Goal: Task Accomplishment & Management: Manage account settings

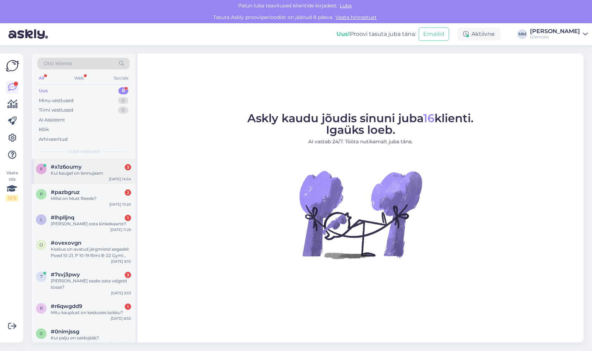
click at [86, 172] on div "Kui kaugel on lennujaam" at bounding box center [91, 173] width 80 height 6
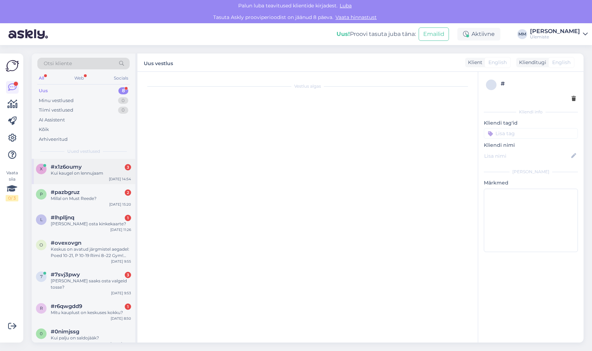
scroll to position [140, 0]
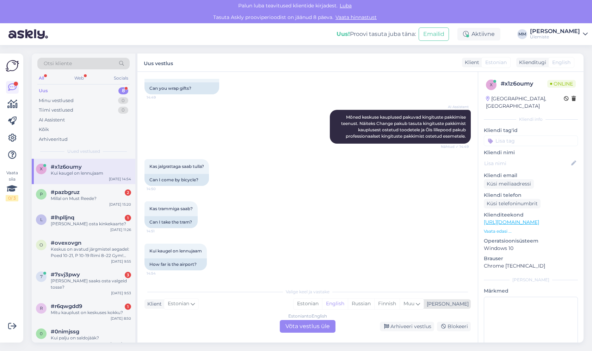
click at [458, 307] on div "Mina" at bounding box center [446, 304] width 45 height 7
click at [456, 307] on div "Mina" at bounding box center [446, 304] width 45 height 7
click at [192, 307] on icon at bounding box center [193, 304] width 4 height 8
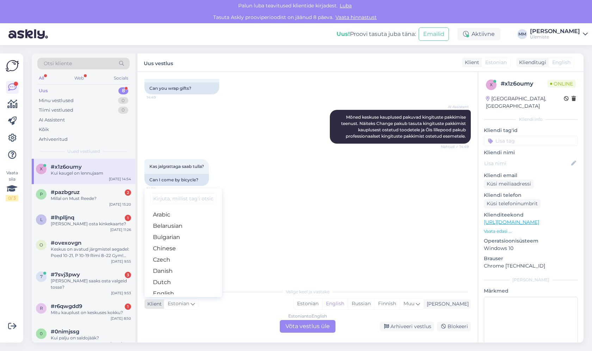
click at [192, 307] on icon at bounding box center [193, 304] width 4 height 8
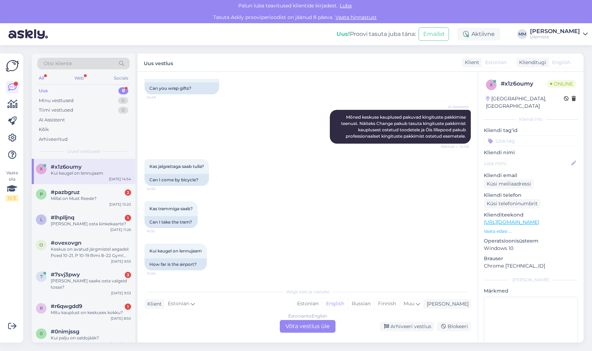
click at [347, 235] on div "Kas trammiga saab? 14:51 Can I take the tram?" at bounding box center [307, 215] width 326 height 42
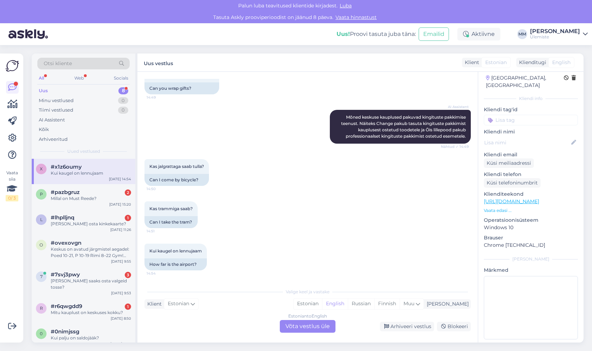
scroll to position [0, 0]
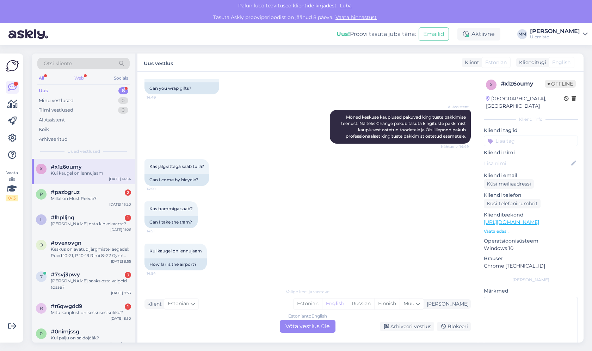
click at [75, 81] on div "Web" at bounding box center [79, 78] width 12 height 9
click at [47, 80] on div "All Web Socials" at bounding box center [83, 79] width 92 height 11
click at [45, 79] on div "All" at bounding box center [41, 78] width 8 height 9
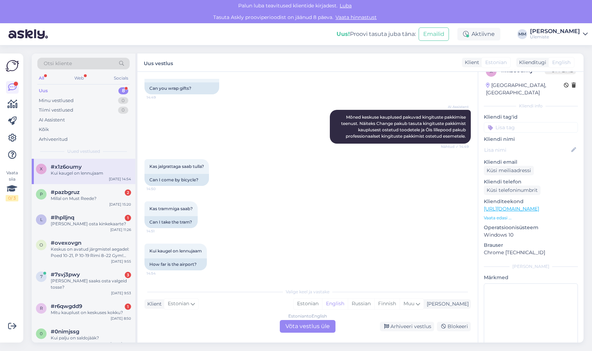
scroll to position [21, 0]
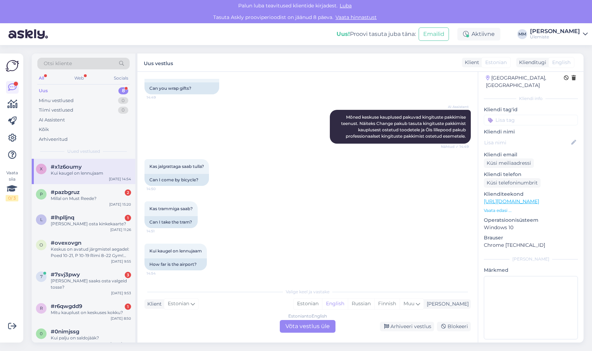
click at [12, 67] on img at bounding box center [12, 65] width 13 height 13
click at [13, 55] on div "Vaata siia 0 / 3 Võimalused Veendu, et Askly loob sulle väärtust. Sulge Ühenda …" at bounding box center [11, 198] width 23 height 289
drag, startPoint x: 51, startPoint y: 36, endPoint x: 48, endPoint y: 37, distance: 3.6
click at [51, 36] on div "Uus! Proovi tasuta juba täna: Emailid Aktiivne MM Martin Möls Ülemiste" at bounding box center [296, 34] width 592 height 22
click at [34, 36] on img at bounding box center [27, 34] width 39 height 22
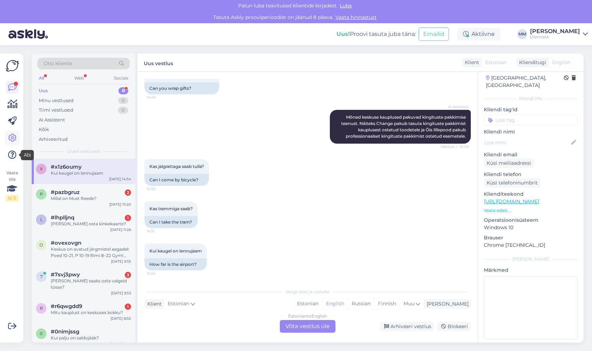
click at [13, 137] on icon at bounding box center [12, 138] width 8 height 8
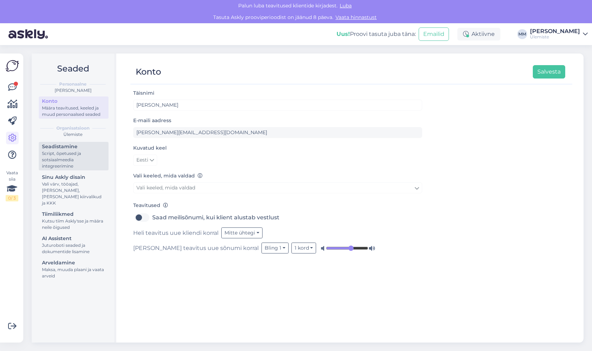
click at [62, 164] on div "Script, õpetused ja sotsiaalmeedia integreerimine" at bounding box center [73, 159] width 63 height 19
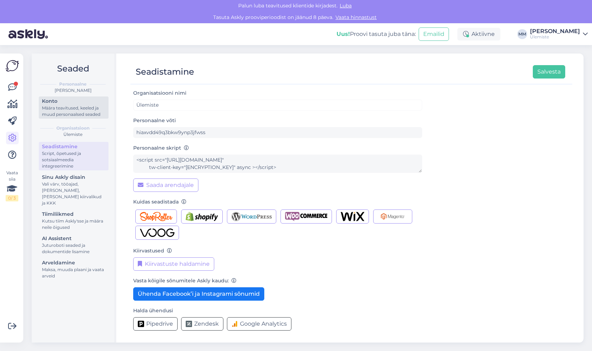
click at [71, 114] on div "Määra teavitused, keeled ja muud personaalsed seaded" at bounding box center [73, 111] width 63 height 13
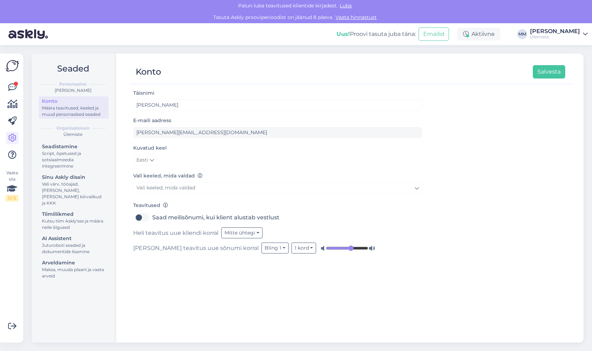
click at [550, 38] on div "Ülemiste" at bounding box center [555, 37] width 50 height 6
click at [413, 54] on div "Konto Salvesta Täisnimi Martin Möls E-maili aadress martin.mols@ulemiste.ee Kuv…" at bounding box center [351, 198] width 464 height 289
click at [8, 64] on img at bounding box center [12, 65] width 13 height 13
click at [14, 91] on icon at bounding box center [12, 87] width 8 height 8
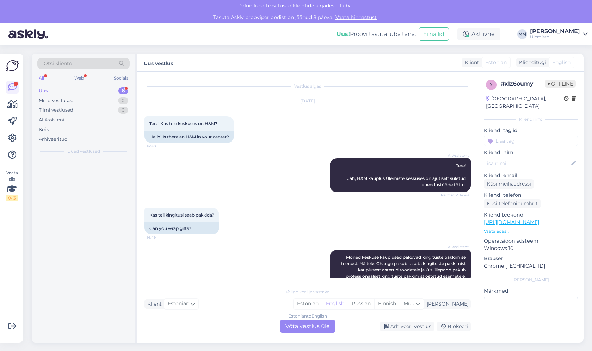
scroll to position [140, 0]
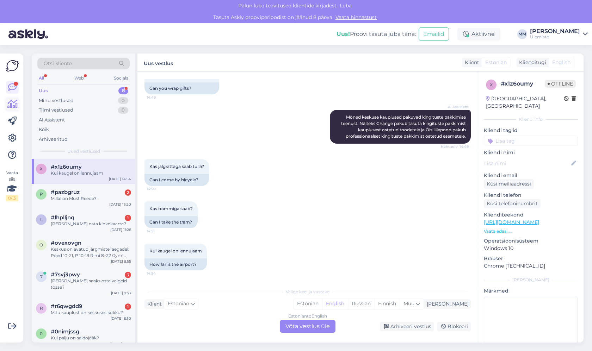
click at [14, 105] on icon at bounding box center [12, 104] width 10 height 8
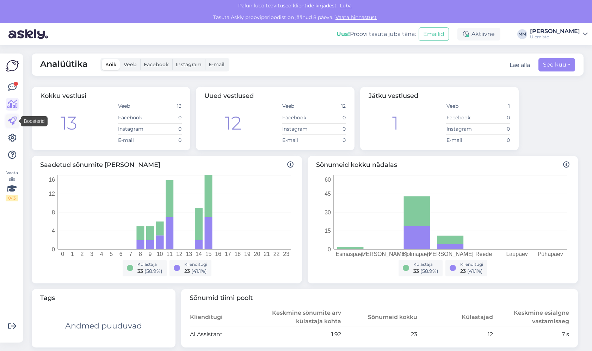
click at [12, 126] on link at bounding box center [12, 121] width 13 height 13
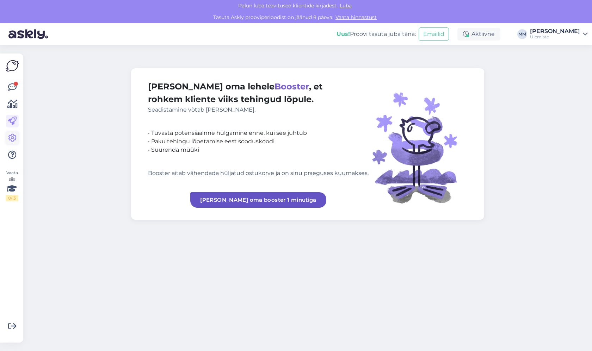
click at [15, 136] on icon at bounding box center [12, 138] width 8 height 8
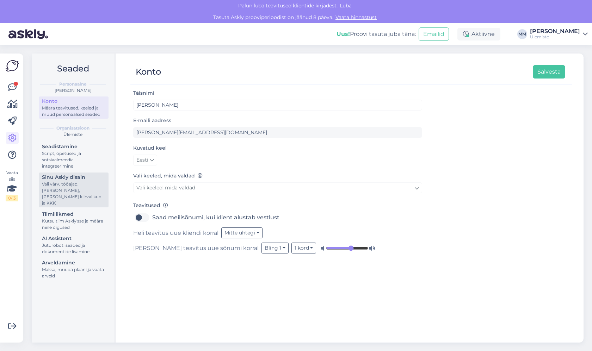
click at [76, 194] on div "Vali värv, tööajad, [PERSON_NAME], [PERSON_NAME] kiirvalikud ja KKK" at bounding box center [73, 193] width 63 height 25
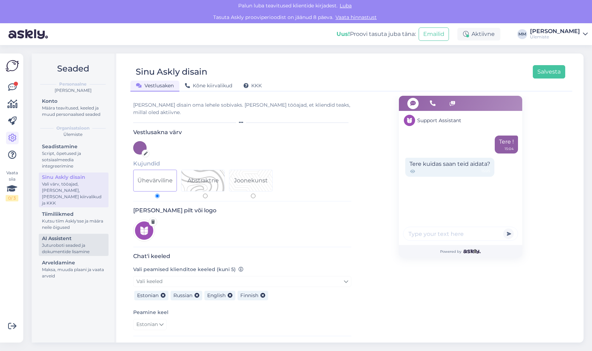
click at [67, 234] on link "AI Assistent Juturoboti seaded ja dokumentide lisamine" at bounding box center [74, 245] width 70 height 22
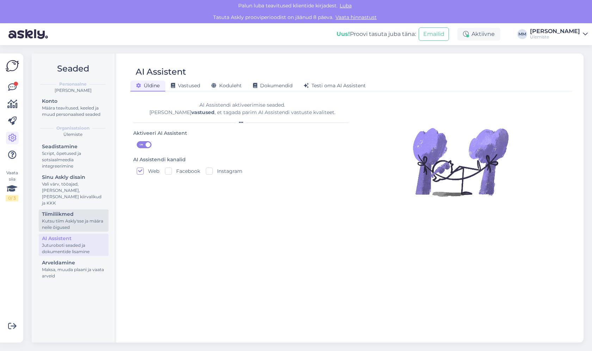
click at [69, 218] on div "Kutsu tiim Askly'sse ja määra neile õigused" at bounding box center [73, 224] width 63 height 13
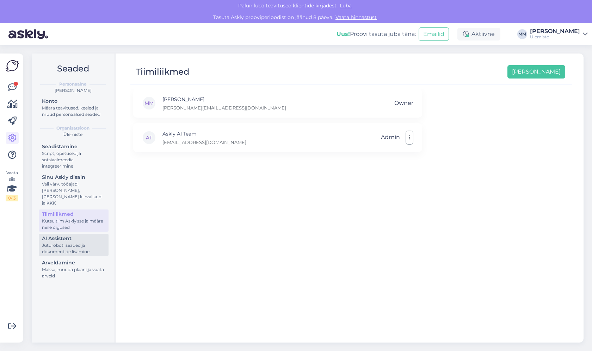
click at [75, 247] on div "Juturoboti seaded ja dokumentide lisamine" at bounding box center [73, 248] width 63 height 13
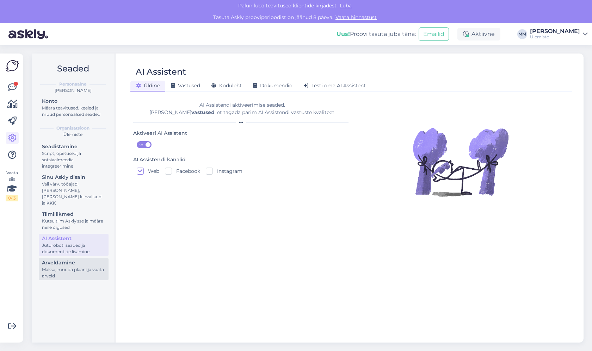
click at [74, 271] on div "Maksa, muuda plaani ja vaata arveid" at bounding box center [73, 273] width 63 height 13
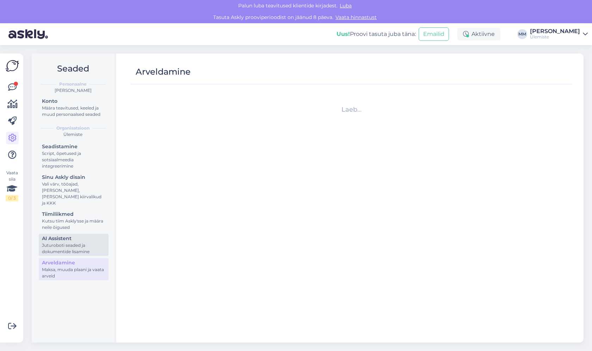
click at [77, 242] on div "Juturoboti seaded ja dokumentide lisamine" at bounding box center [73, 248] width 63 height 13
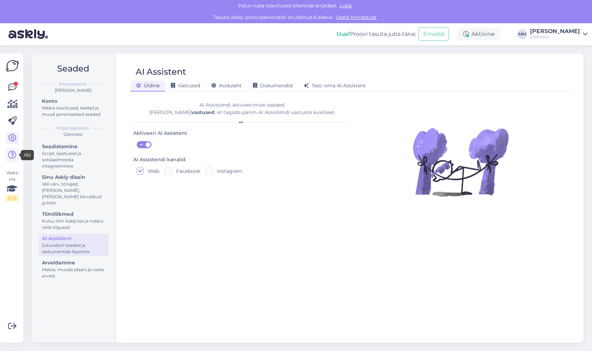
click at [16, 151] on icon at bounding box center [12, 155] width 8 height 8
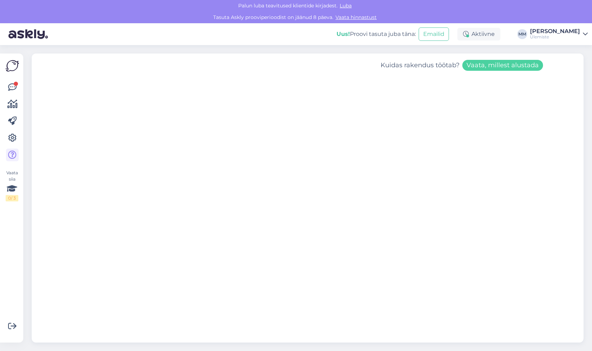
click at [324, 42] on div "Uus! Proovi tasuta juba täna: Emailid Aktiivne MM Martin Möls Ülemiste" at bounding box center [296, 34] width 592 height 22
click at [409, 37] on div "Uus! Proovi tasuta juba täna:" at bounding box center [375, 34] width 79 height 8
click at [580, 35] on link "Martin Möls Ülemiste" at bounding box center [559, 34] width 58 height 11
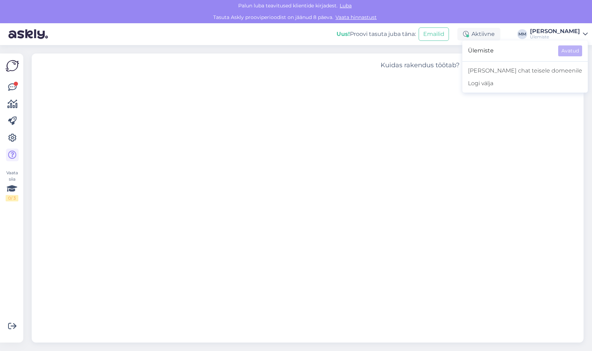
click at [8, 64] on img at bounding box center [12, 65] width 13 height 13
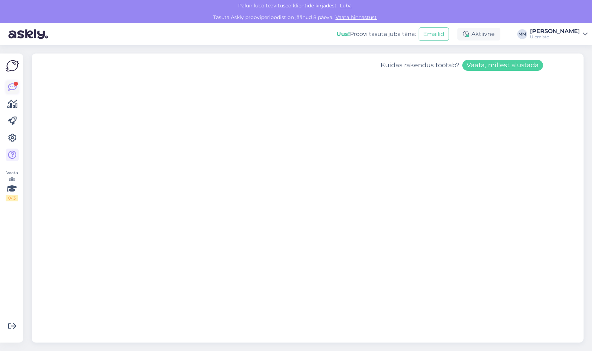
click at [11, 84] on icon at bounding box center [12, 87] width 8 height 8
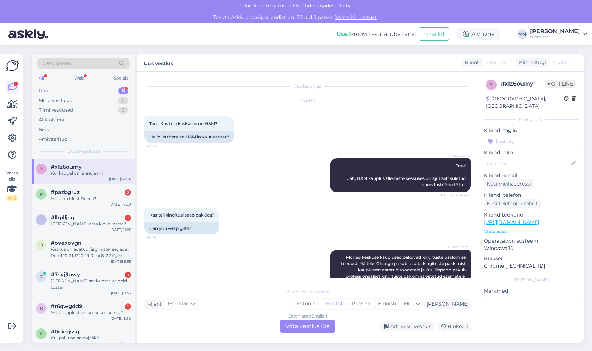
scroll to position [140, 0]
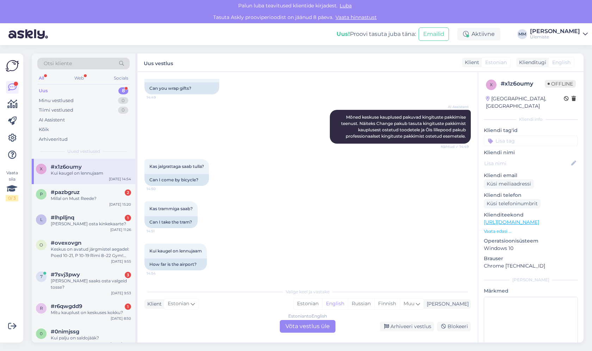
click at [296, 332] on div "Estonian to English Võta vestlus üle" at bounding box center [308, 326] width 56 height 13
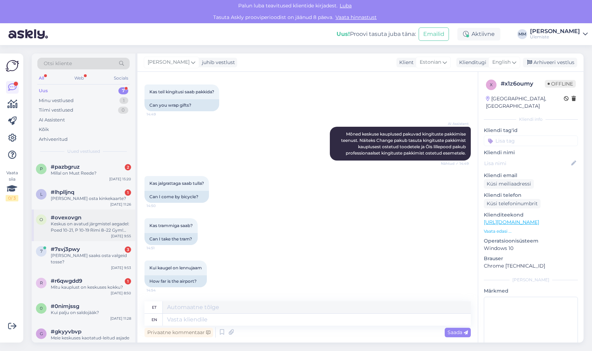
scroll to position [6, 0]
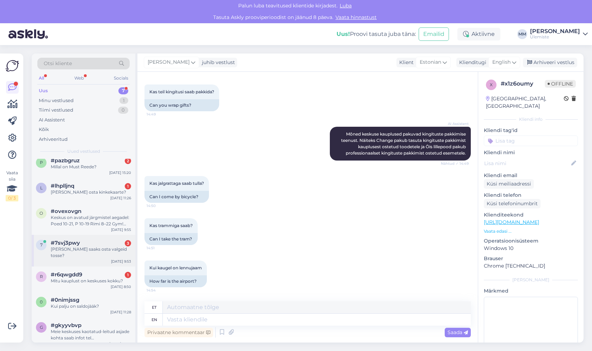
click at [87, 245] on div "#7svj3pwy 3" at bounding box center [91, 243] width 80 height 6
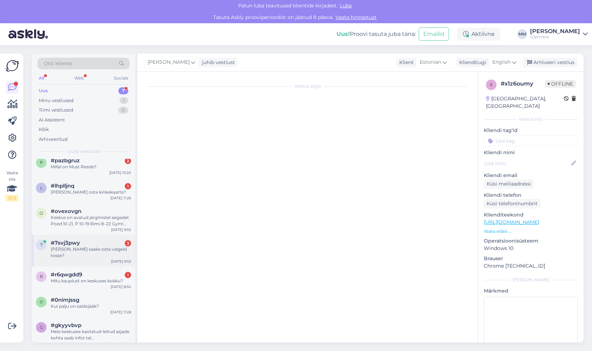
scroll to position [147, 0]
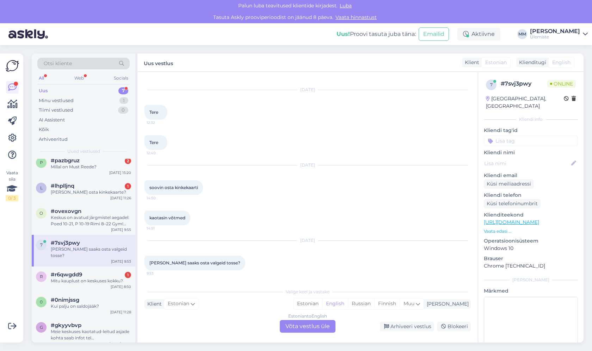
click at [305, 326] on div "Estonian to English Võta vestlus üle" at bounding box center [308, 326] width 56 height 13
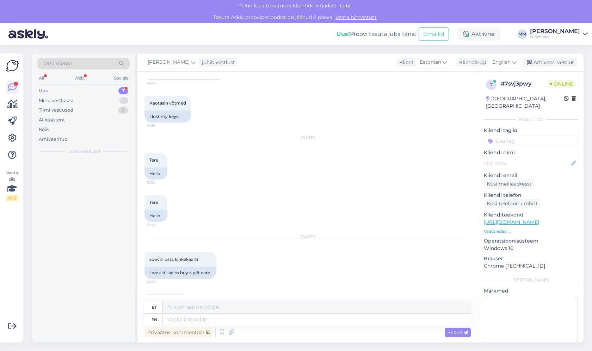
scroll to position [0, 0]
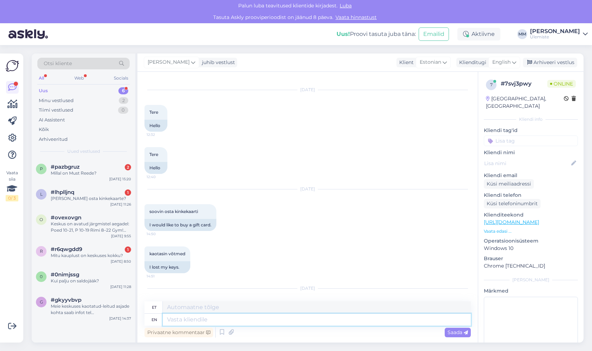
click at [208, 319] on textarea at bounding box center [317, 320] width 308 height 12
click at [204, 62] on div "juhib vestlust" at bounding box center [217, 62] width 36 height 7
click at [295, 68] on div "Martin Möls juhib vestlust Martin Möls martin.mols@ulemiste.ee Askly AI Team ai…" at bounding box center [360, 63] width 446 height 18
click at [167, 65] on span "[PERSON_NAME]" at bounding box center [169, 62] width 42 height 8
click at [337, 55] on div "Martin Möls juhib vestlust Martin Möls martin.mols@ulemiste.ee Askly AI Team ai…" at bounding box center [360, 63] width 446 height 18
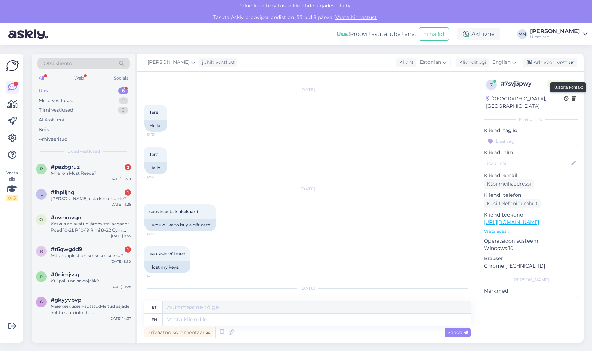
click at [571, 100] on icon at bounding box center [573, 99] width 4 height 5
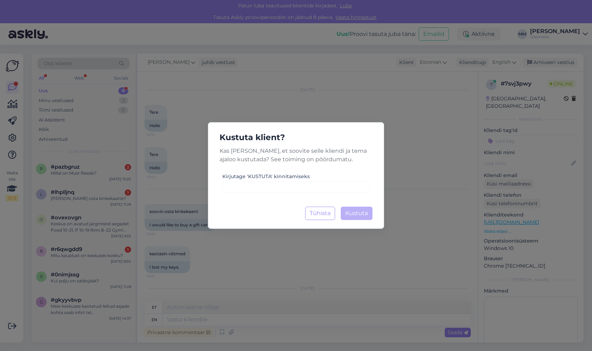
click at [267, 175] on label "Kirjutage 'KUSTUTA' kinnitamiseks" at bounding box center [265, 176] width 87 height 7
click at [262, 187] on input at bounding box center [295, 187] width 147 height 11
type input "kustuta"
click at [355, 217] on button "Kustuta Laadimine..." at bounding box center [357, 213] width 32 height 13
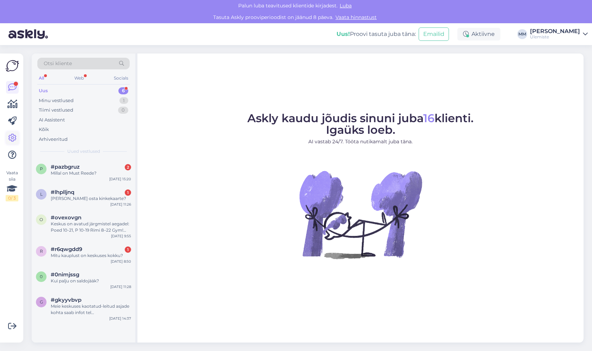
click at [13, 137] on icon at bounding box center [12, 138] width 8 height 8
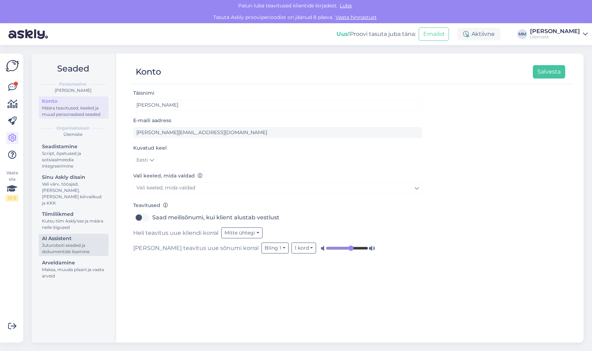
click at [65, 235] on div "AI Assistent" at bounding box center [73, 238] width 63 height 7
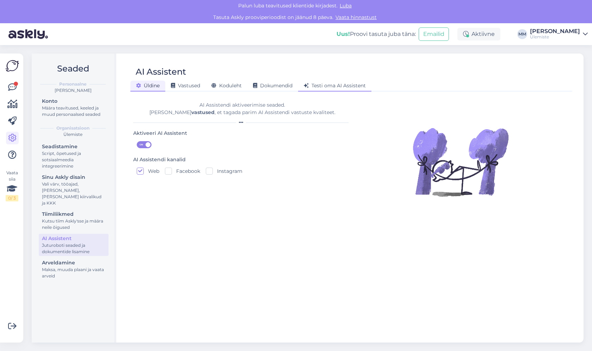
click at [340, 87] on span "Testi oma AI Assistent" at bounding box center [335, 85] width 62 height 6
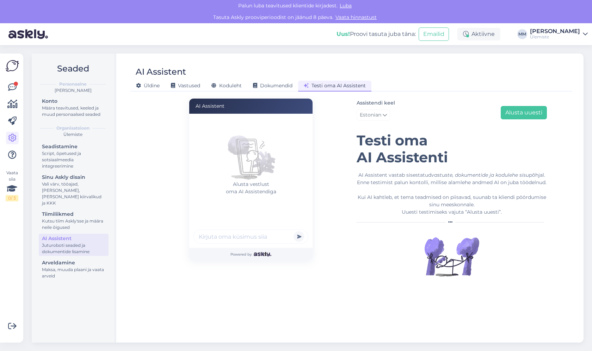
click at [242, 233] on input "text" at bounding box center [250, 237] width 115 height 14
type input "Kust osta valgeid tosse?"
click at [293, 231] on button "submit" at bounding box center [298, 236] width 11 height 11
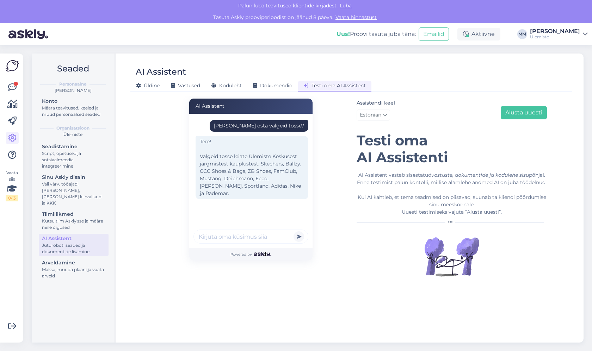
click at [154, 191] on div "AI Assistent Kust osta valgeid tosse? Tere! Valgeid tosse leiate Ülemiste Kesku…" at bounding box center [250, 195] width 201 height 192
click at [248, 165] on div "Tere! Valgeid tosse leiate Ülemiste Keskusest järgmistest kauplustest: Skechers…" at bounding box center [252, 167] width 113 height 63
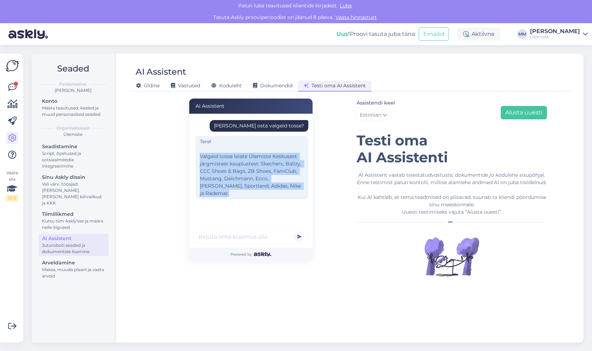
click at [248, 165] on div "Tere! Valgeid tosse leiate Ülemiste Keskusest järgmistest kauplustest: Skechers…" at bounding box center [252, 167] width 113 height 63
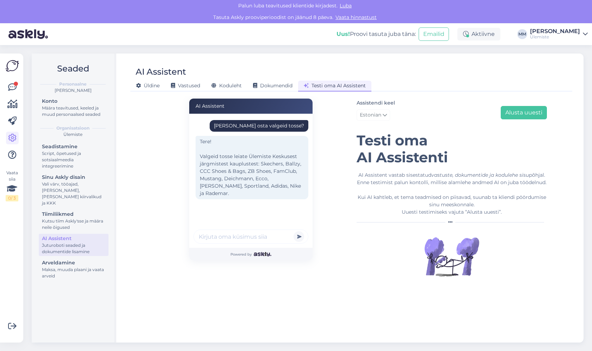
click at [145, 147] on div "AI Assistent Kust osta valgeid tosse? Tere! Valgeid tosse leiate Ülemiste Kesku…" at bounding box center [351, 216] width 436 height 241
click at [13, 83] on icon at bounding box center [12, 87] width 8 height 8
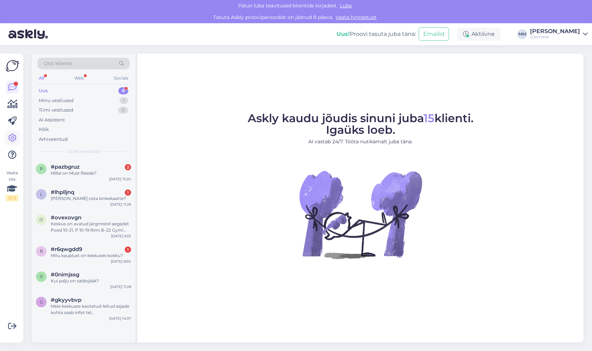
click at [14, 136] on icon at bounding box center [12, 138] width 8 height 8
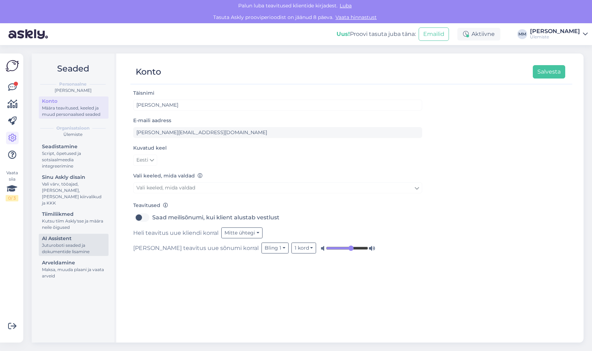
click at [77, 235] on div "AI Assistent" at bounding box center [73, 238] width 63 height 7
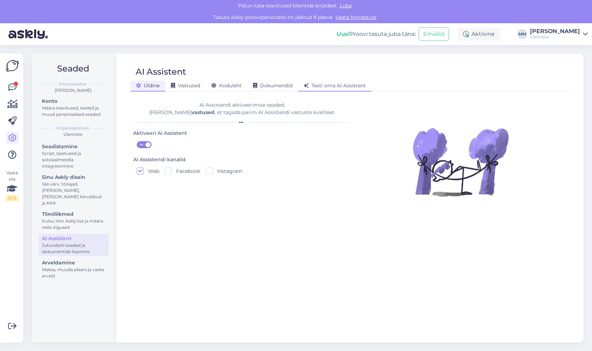
click at [334, 87] on span "Testi oma AI Assistent" at bounding box center [335, 85] width 62 height 6
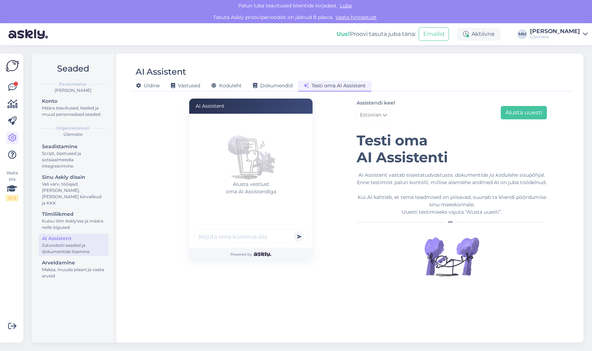
drag, startPoint x: 407, startPoint y: 86, endPoint x: 311, endPoint y: 88, distance: 96.5
click at [311, 88] on div "Üldine Vastused Koduleht Dokumendid Testi oma AI Assistent" at bounding box center [347, 85] width 435 height 12
drag, startPoint x: 367, startPoint y: 88, endPoint x: 302, endPoint y: 88, distance: 65.9
click at [302, 88] on div "Üldine Vastused Koduleht Dokumendid Testi oma AI Assistent" at bounding box center [347, 85] width 435 height 12
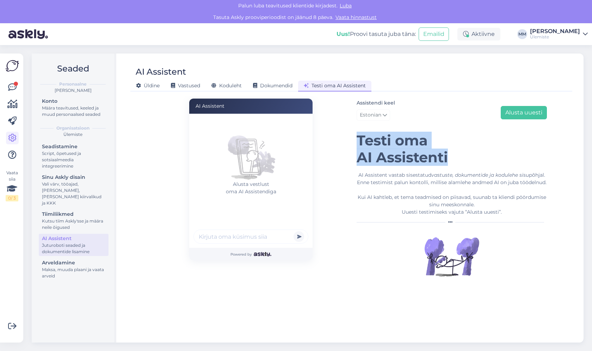
drag, startPoint x: 360, startPoint y: 141, endPoint x: 465, endPoint y: 156, distance: 106.5
click at [465, 156] on h1 "Testi oma AI Assistenti" at bounding box center [452, 149] width 190 height 34
copy h1 "Testi oma AI Assistenti"
click at [277, 44] on div "Uus! Proovi tasuta juba täna: Emailid Aktiivne MM Martin Möls Ülemiste" at bounding box center [296, 34] width 592 height 22
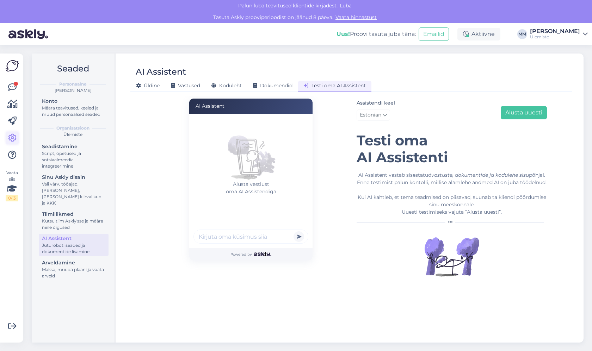
click at [16, 138] on icon at bounding box center [12, 138] width 8 height 8
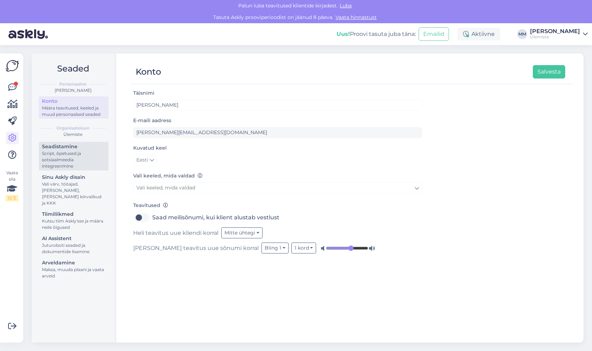
click at [62, 153] on div "Script, õpetused ja sotsiaalmeedia integreerimine" at bounding box center [73, 159] width 63 height 19
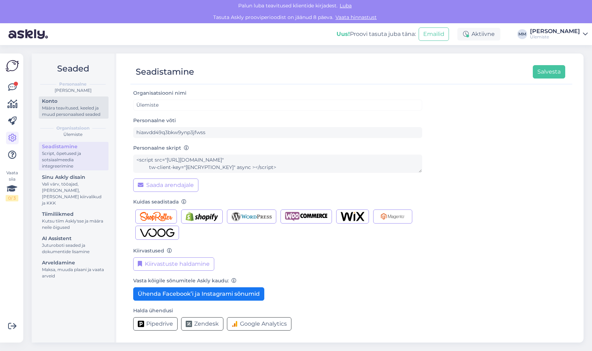
click at [63, 106] on div "Määra teavitused, keeled ja muud personaalsed seaded" at bounding box center [73, 111] width 63 height 13
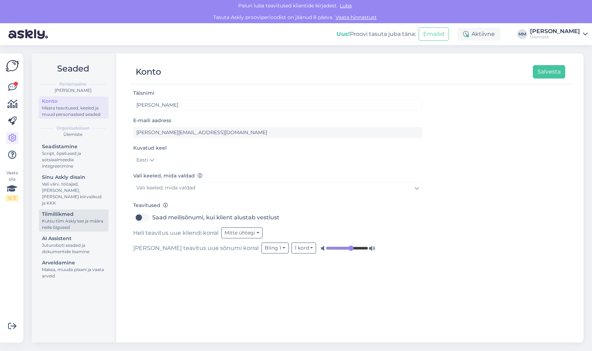
click at [91, 218] on div "Kutsu tiim Askly'sse ja määra neile õigused" at bounding box center [73, 224] width 63 height 13
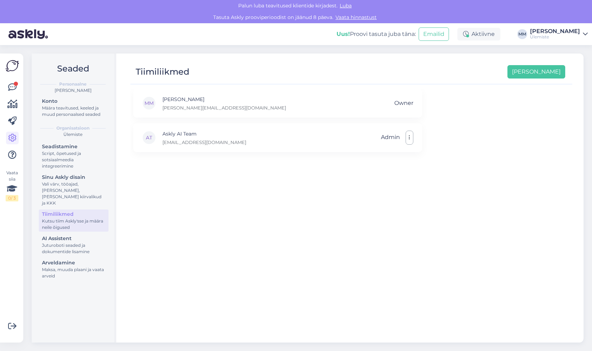
click at [256, 196] on div "MM Martin Möls martin.mols@ulemiste.ee Owner AT Askly AI Team ai@askly.me Admin" at bounding box center [351, 213] width 442 height 248
click at [552, 70] on button "[PERSON_NAME]" at bounding box center [536, 71] width 58 height 13
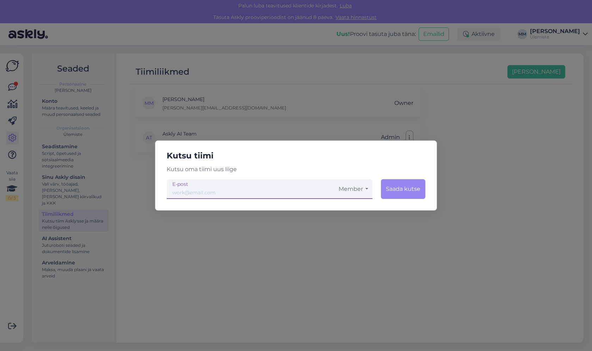
drag, startPoint x: 203, startPoint y: 189, endPoint x: 209, endPoint y: 188, distance: 5.7
click at [203, 189] on input "email" at bounding box center [251, 189] width 168 height 20
type input "[EMAIL_ADDRESS][DOMAIN_NAME]"
click at [365, 187] on button "Member" at bounding box center [353, 189] width 38 height 20
click at [349, 228] on link "Admin" at bounding box center [353, 226] width 38 height 18
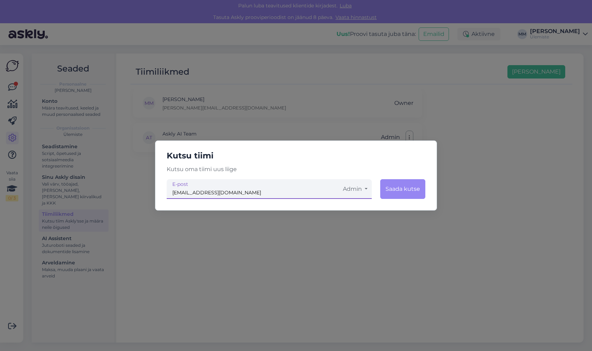
click at [383, 157] on h5 "Kutsu tiimi" at bounding box center [296, 155] width 270 height 13
click at [240, 192] on input "[EMAIL_ADDRESS][DOMAIN_NAME]" at bounding box center [253, 189] width 172 height 20
drag, startPoint x: 242, startPoint y: 193, endPoint x: 199, endPoint y: 192, distance: 43.0
click at [199, 192] on input "[EMAIL_ADDRESS][DOMAIN_NAME]" at bounding box center [253, 189] width 172 height 20
click at [242, 191] on input "[EMAIL_ADDRESS][DOMAIN_NAME]" at bounding box center [253, 189] width 172 height 20
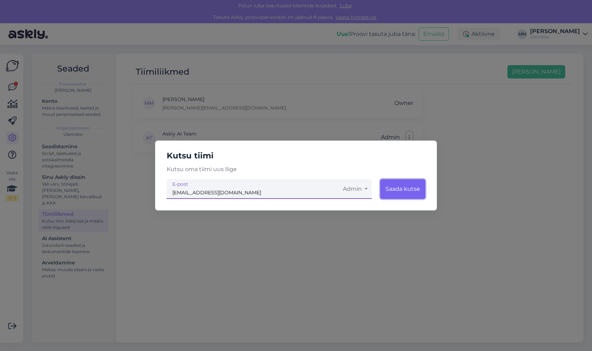
click at [396, 187] on button "Saada kutse" at bounding box center [402, 189] width 45 height 20
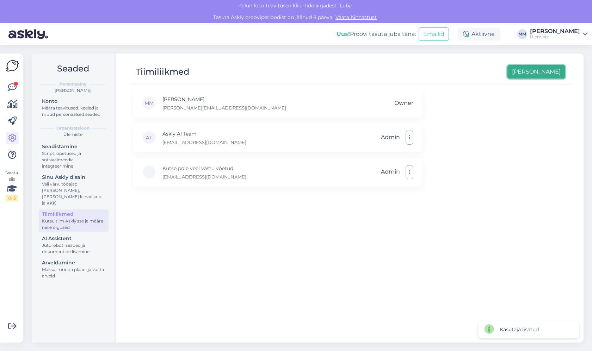
click at [549, 72] on button "[PERSON_NAME]" at bounding box center [536, 71] width 58 height 13
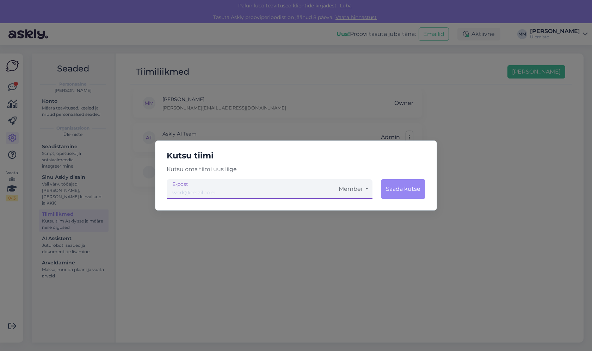
click at [359, 161] on h5 "Kutsu tiimi" at bounding box center [296, 155] width 270 height 13
click at [237, 186] on input "email" at bounding box center [251, 189] width 168 height 20
paste input "@ulemiste.ee"
type input "[EMAIL_ADDRESS][DOMAIN_NAME]"
click at [370, 189] on button "Member" at bounding box center [353, 189] width 38 height 20
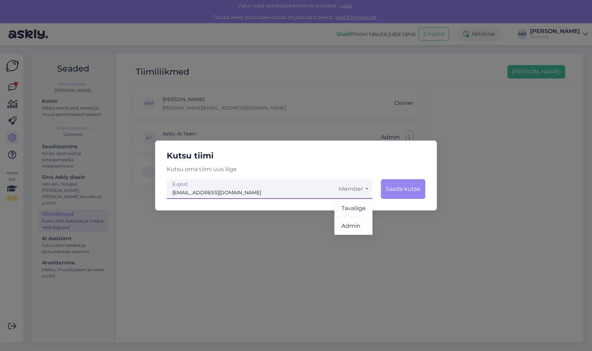
drag, startPoint x: 359, startPoint y: 223, endPoint x: 366, endPoint y: 218, distance: 9.3
click at [359, 223] on link "Admin" at bounding box center [353, 226] width 38 height 18
click at [400, 194] on button "Saada kutse" at bounding box center [402, 189] width 45 height 20
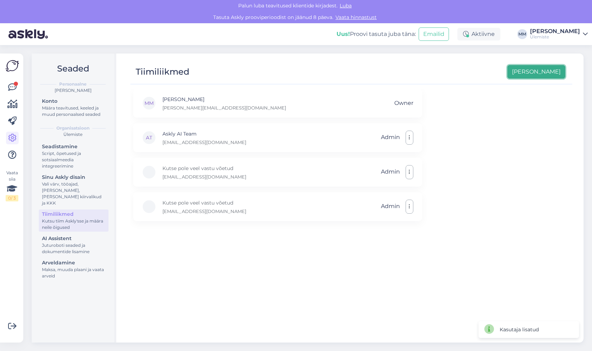
click at [558, 73] on button "[PERSON_NAME]" at bounding box center [536, 71] width 58 height 13
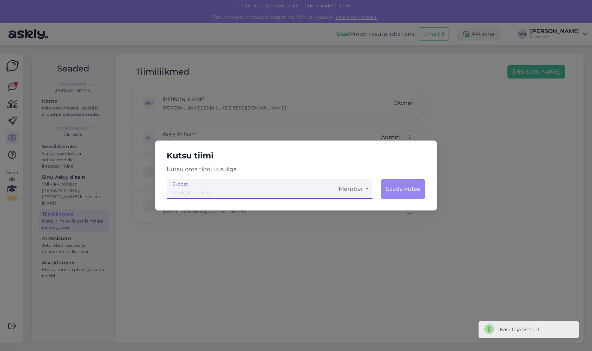
click at [226, 193] on input "email" at bounding box center [251, 189] width 168 height 20
type input "[EMAIL_ADDRESS][DOMAIN_NAME]"
click at [356, 180] on button "Member" at bounding box center [353, 189] width 38 height 20
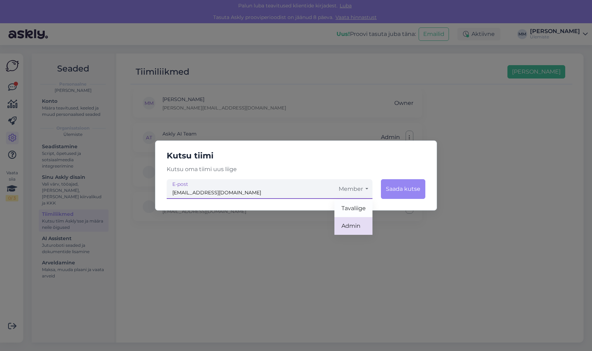
click at [354, 222] on link "Admin" at bounding box center [353, 226] width 38 height 18
click at [399, 194] on button "Saada kutse" at bounding box center [402, 189] width 45 height 20
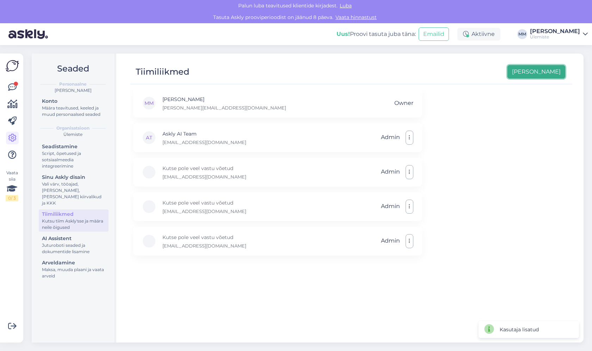
click at [545, 71] on button "[PERSON_NAME]" at bounding box center [536, 71] width 58 height 13
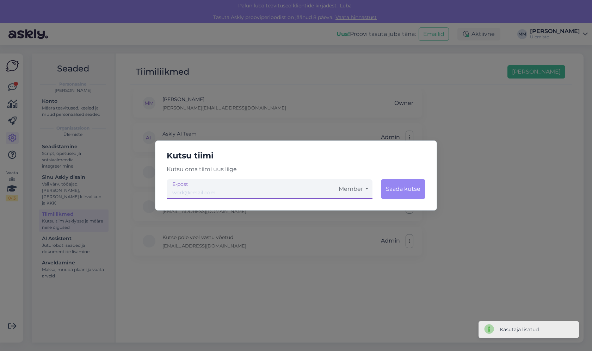
click at [195, 192] on input "email" at bounding box center [251, 189] width 168 height 20
click at [187, 193] on input "email" at bounding box center [251, 189] width 168 height 20
paste input "@ulemiste.ee"
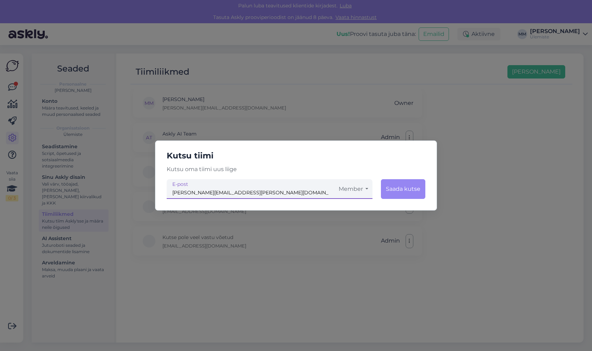
type input "[PERSON_NAME][EMAIL_ADDRESS][PERSON_NAME][DOMAIN_NAME]"
click at [352, 192] on button "Member" at bounding box center [353, 189] width 38 height 20
click at [353, 229] on link "Admin" at bounding box center [353, 226] width 38 height 18
click at [403, 193] on button "Saada kutse" at bounding box center [402, 189] width 45 height 20
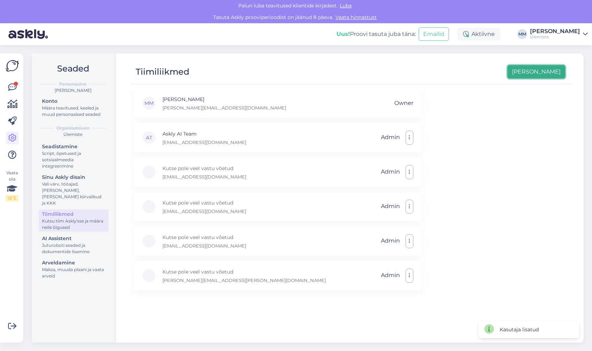
click at [552, 72] on button "[PERSON_NAME]" at bounding box center [536, 71] width 58 height 13
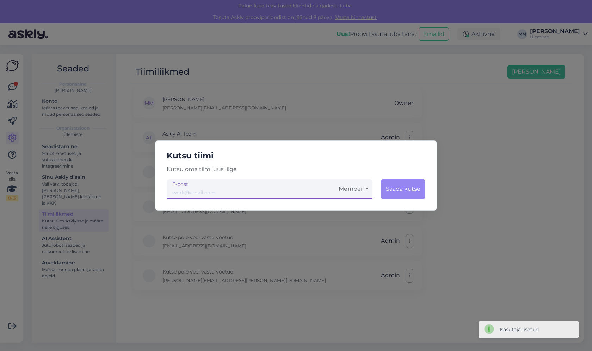
click at [236, 190] on input "email" at bounding box center [251, 189] width 168 height 20
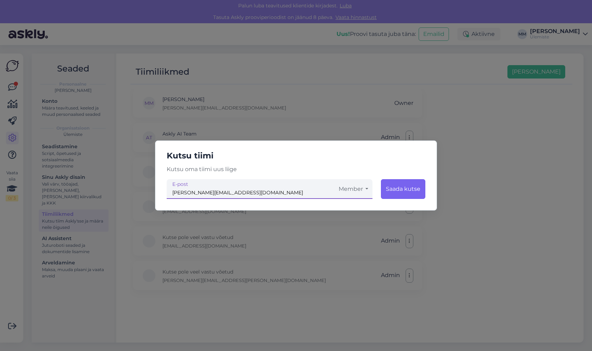
type input "[PERSON_NAME][EMAIL_ADDRESS][DOMAIN_NAME]"
click at [405, 190] on button "Saada kutse" at bounding box center [403, 189] width 44 height 20
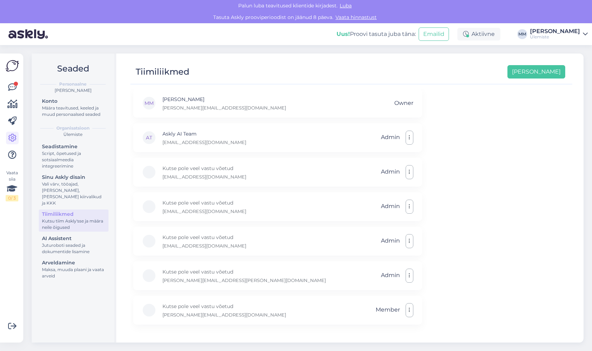
click at [341, 67] on div "Tiimiliikmed Lisa uus" at bounding box center [347, 71] width 435 height 13
drag, startPoint x: 140, startPoint y: 69, endPoint x: 199, endPoint y: 74, distance: 59.0
click at [199, 74] on div "Tiimiliikmed Lisa uus" at bounding box center [347, 71] width 435 height 13
drag, startPoint x: 507, startPoint y: 140, endPoint x: 485, endPoint y: 19, distance: 122.5
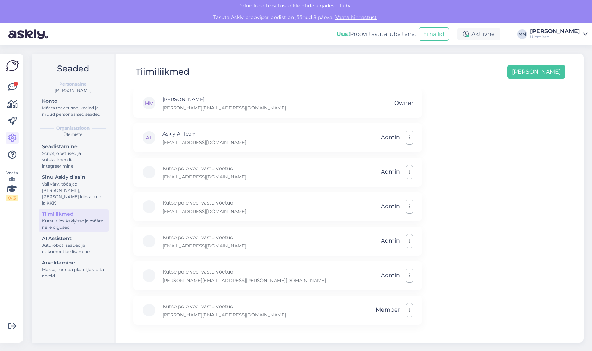
click at [507, 140] on div "MM Martin Möls martin.mols@ulemiste.ee Owner AT Askly AI Team ai@askly.me Admin…" at bounding box center [351, 213] width 442 height 248
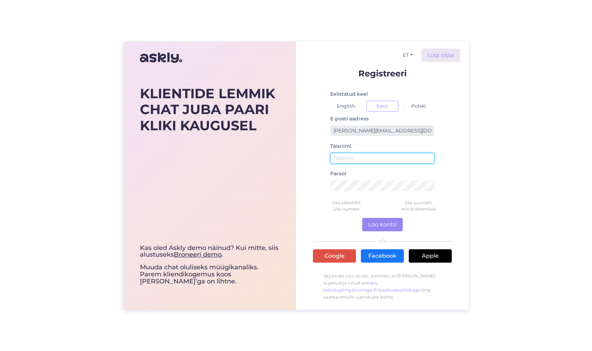
click at [357, 161] on input "text" at bounding box center [382, 158] width 104 height 11
type input "[PERSON_NAME]"
click at [484, 135] on div "KLIENTIDE LEMMIK CHAT JUBA PAARI KLIKI KAUGUSEL Kas oled Askly demo näinud? Kui…" at bounding box center [296, 175] width 592 height 351
click at [385, 222] on button "Loo konto" at bounding box center [382, 224] width 41 height 13
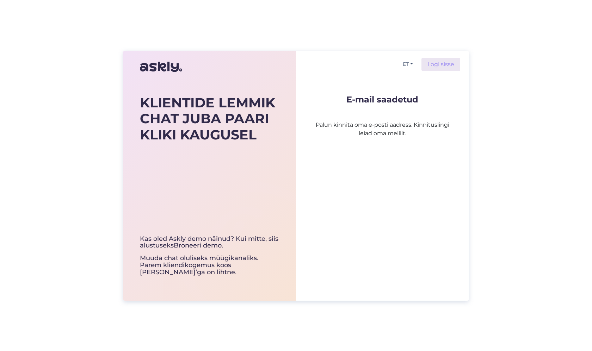
click at [493, 210] on div "KLIENTIDE LEMMIK CHAT JUBA PAARI KLIKI KAUGUSEL Kas oled Askly demo näinud? Kui…" at bounding box center [296, 175] width 592 height 351
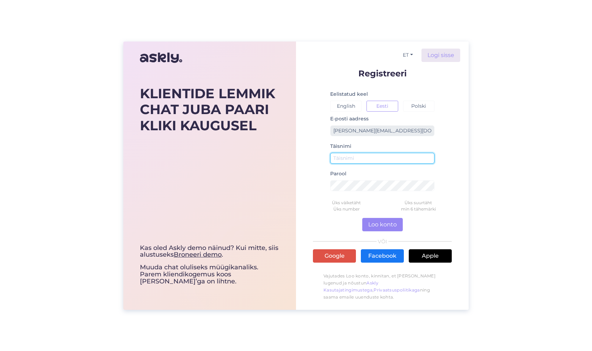
click at [367, 159] on input "text" at bounding box center [382, 158] width 104 height 11
click at [355, 157] on input "text" at bounding box center [382, 158] width 104 height 11
type input "[PERSON_NAME]"
drag, startPoint x: 350, startPoint y: 222, endPoint x: 357, endPoint y: 222, distance: 7.4
click at [350, 222] on form "Registreeri Eelistatud keel English Eesti Polski E-posti aadress martin.moels@g…" at bounding box center [382, 186] width 139 height 235
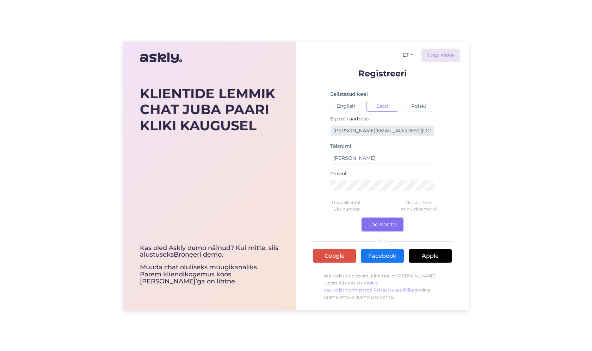
click at [370, 225] on button "Loo konto" at bounding box center [382, 224] width 41 height 13
click at [259, 123] on div "KLIENTIDE LEMMIK CHAT JUBA PAARI KLIKI KAUGUSEL Kas oled Askly demo näinud? Kui…" at bounding box center [295, 176] width 345 height 268
click at [449, 54] on link "Logi sisse" at bounding box center [440, 55] width 39 height 13
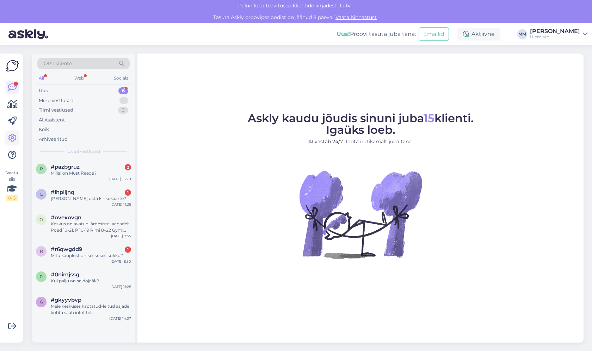
click at [13, 135] on icon at bounding box center [12, 138] width 8 height 8
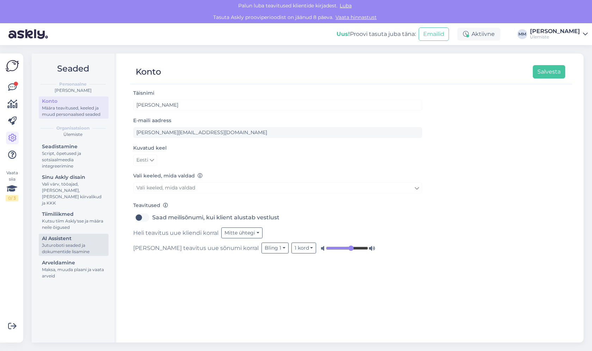
click at [65, 242] on div "Juturoboti seaded ja dokumentide lisamine" at bounding box center [73, 248] width 63 height 13
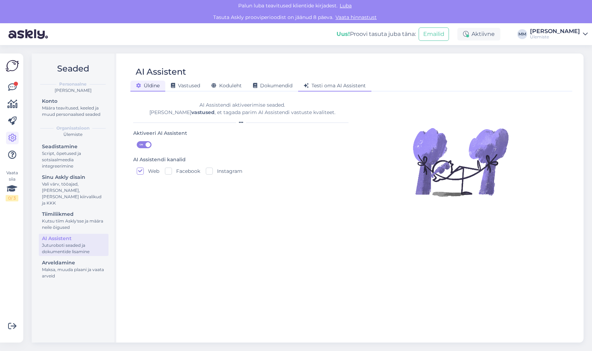
click at [346, 85] on span "Testi oma AI Assistent" at bounding box center [335, 85] width 62 height 6
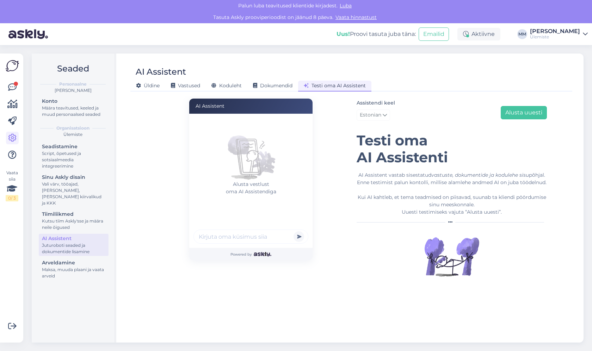
click at [239, 241] on input "text" at bounding box center [250, 237] width 115 height 14
click at [49, 157] on div "Script, õpetused ja sotsiaalmeedia integreerimine" at bounding box center [73, 159] width 63 height 19
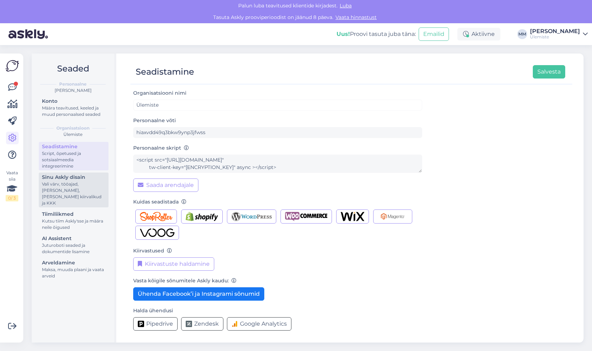
click at [63, 185] on div "Vali värv, tööajad, [PERSON_NAME], [PERSON_NAME] kiirvalikud ja KKK" at bounding box center [73, 193] width 63 height 25
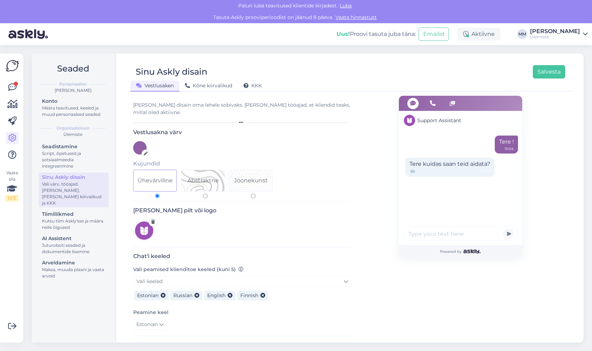
click at [7, 69] on img at bounding box center [12, 65] width 13 height 13
click at [15, 91] on icon at bounding box center [12, 87] width 8 height 8
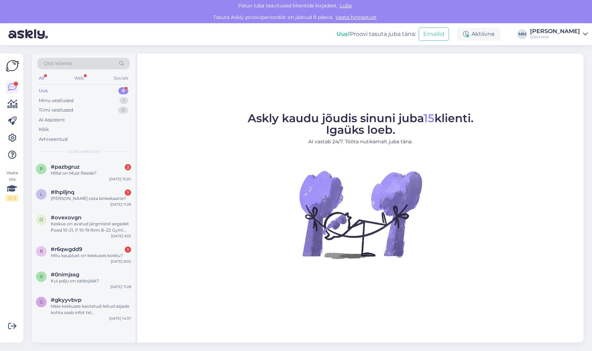
click at [582, 36] on link "Martin Möls Ülemiste" at bounding box center [559, 34] width 58 height 11
click at [187, 191] on figure "Askly kaudu jõudis sinuni juba 15 klienti. Igaüks loeb. AI vastab 24/7. Tööta n…" at bounding box center [360, 195] width 433 height 165
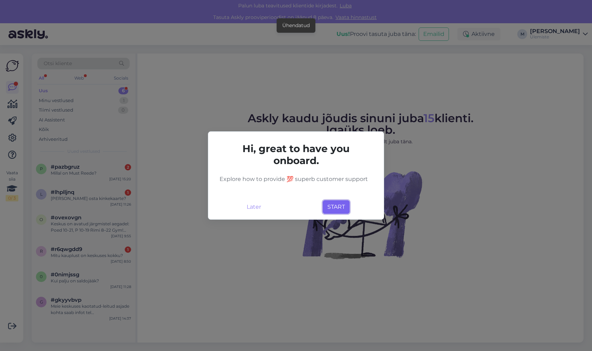
click at [336, 208] on button "START" at bounding box center [336, 206] width 27 height 13
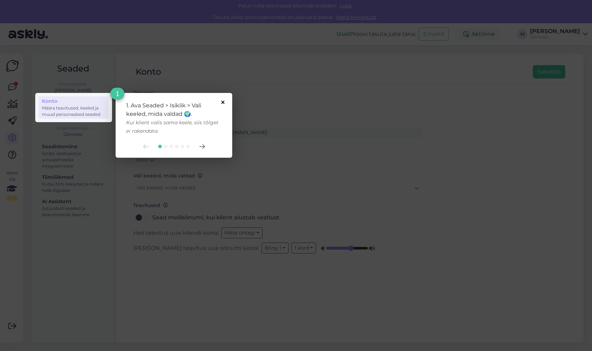
click at [222, 102] on icon at bounding box center [222, 102] width 3 height 3
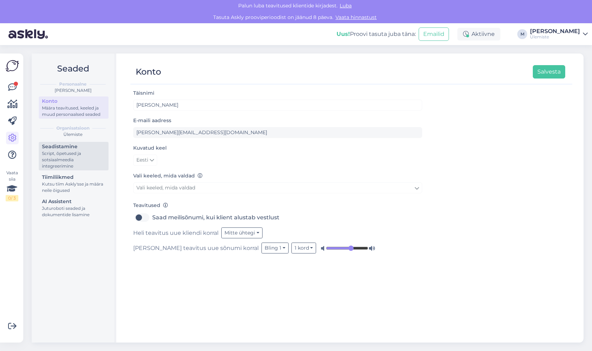
click at [69, 151] on div "Script, õpetused ja sotsiaalmeedia integreerimine" at bounding box center [73, 159] width 63 height 19
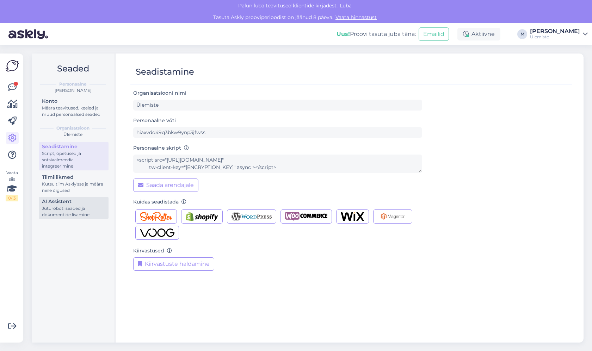
click at [72, 207] on div "Juturoboti seaded ja dokumentide lisamine" at bounding box center [73, 211] width 63 height 13
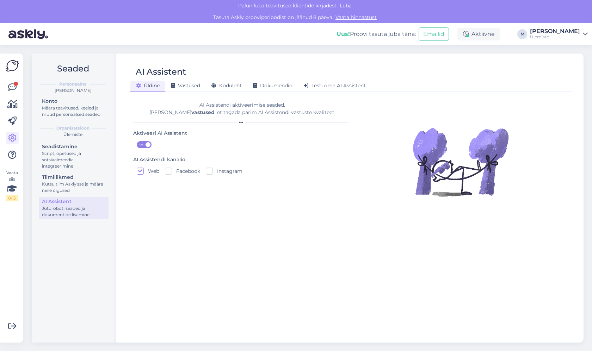
click at [574, 30] on div "[PERSON_NAME]" at bounding box center [555, 32] width 50 height 6
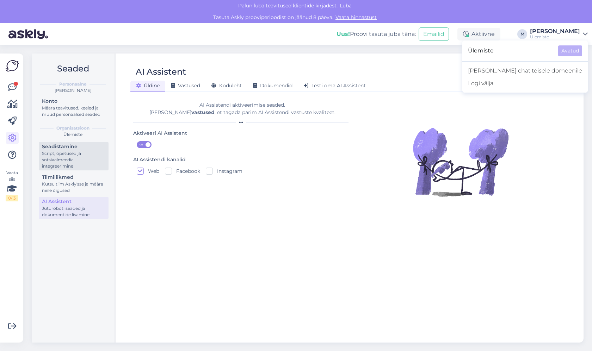
click at [72, 155] on div "Script, õpetused ja sotsiaalmeedia integreerimine" at bounding box center [73, 159] width 63 height 19
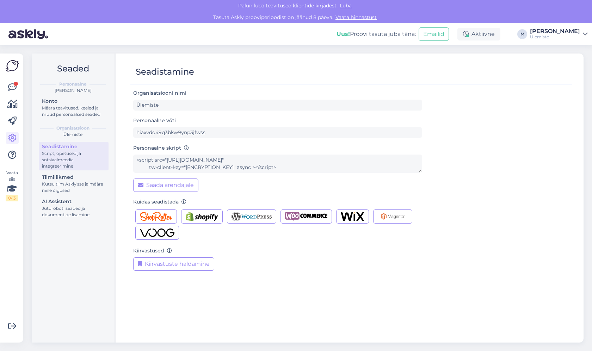
click at [444, 253] on div "Organisatsiooni nimi Ülemiste Personaalne võti hiaxvdd49q3bkw9ynp3jfwss Persona…" at bounding box center [351, 183] width 436 height 188
click at [78, 185] on div "Kutsu tiim Askly'sse ja määra neile õigused" at bounding box center [73, 187] width 63 height 13
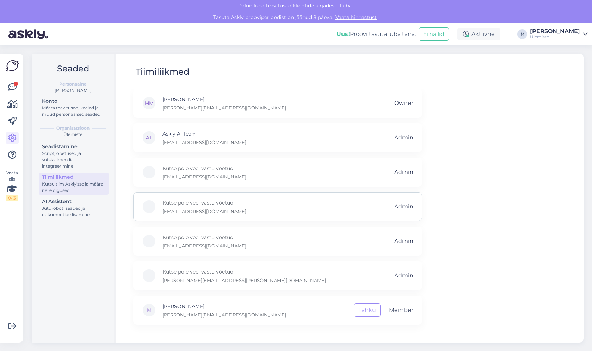
click at [308, 208] on div "Kutse pole veel vastu võetud helena.latte@ulemiste.ee Admin" at bounding box center [277, 206] width 289 height 29
click at [148, 207] on div at bounding box center [149, 207] width 14 height 14
click at [481, 115] on div "MM Martin Möls martin.mols@ulemiste.ee Owner AT Askly AI Team ai@askly.me Admin…" at bounding box center [351, 213] width 442 height 248
click at [476, 164] on div "MM Martin Möls martin.mols@ulemiste.ee Owner AT Askly AI Team ai@askly.me Admin…" at bounding box center [351, 213] width 442 height 248
click at [582, 33] on link "Martin Ülemiste" at bounding box center [559, 34] width 58 height 11
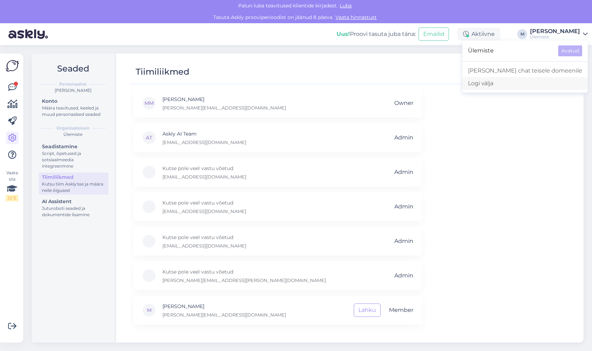
click at [543, 82] on div "Logi välja" at bounding box center [524, 83] width 125 height 13
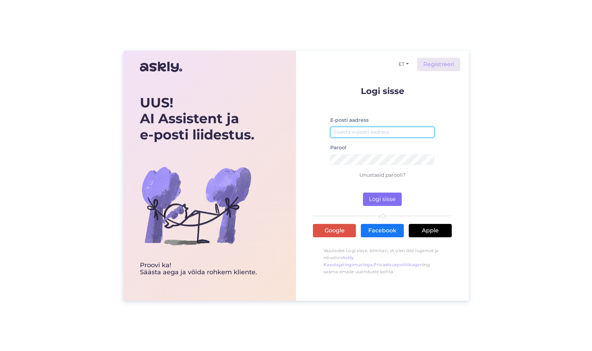
type input "[PERSON_NAME][EMAIL_ADDRESS][DOMAIN_NAME]"
click at [381, 197] on button "Logi sisse" at bounding box center [382, 199] width 39 height 13
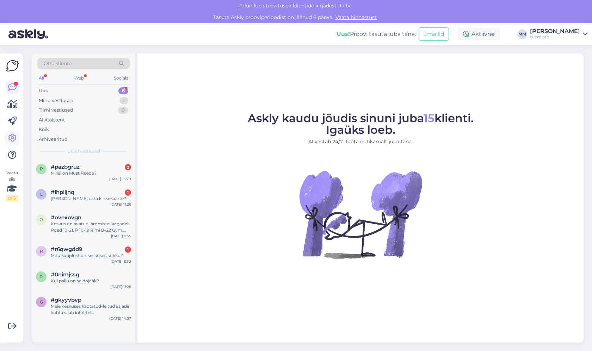
click at [14, 137] on icon at bounding box center [12, 138] width 8 height 8
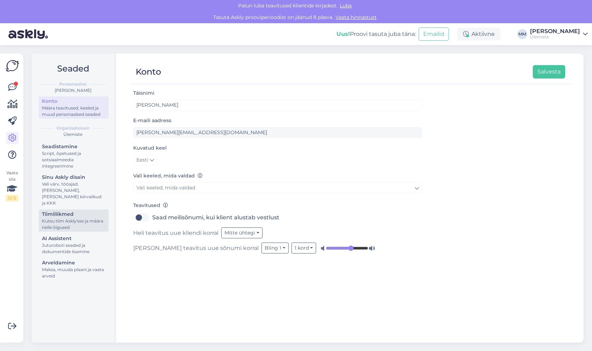
click at [72, 218] on div "Kutsu tiim Askly'sse ja määra neile õigused" at bounding box center [73, 224] width 63 height 13
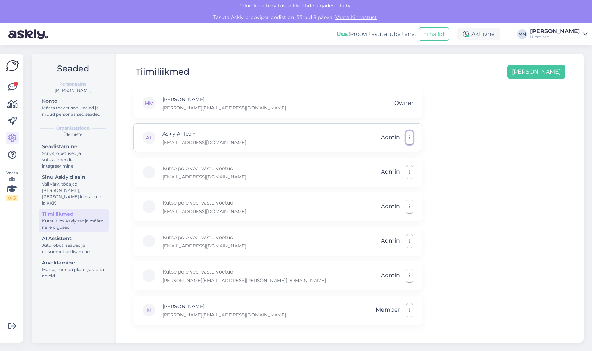
click at [410, 140] on button "button" at bounding box center [410, 138] width 8 height 14
click at [469, 157] on div "[PERSON_NAME] Möls [EMAIL_ADDRESS][DOMAIN_NAME] Owner AT Askly AI Team [EMAIL_A…" at bounding box center [351, 213] width 442 height 248
click at [410, 170] on icon "button" at bounding box center [409, 172] width 1 height 6
click at [378, 188] on link "Tee tavaliikmeks" at bounding box center [378, 189] width 70 height 18
click at [409, 206] on icon "button" at bounding box center [409, 207] width 1 height 6
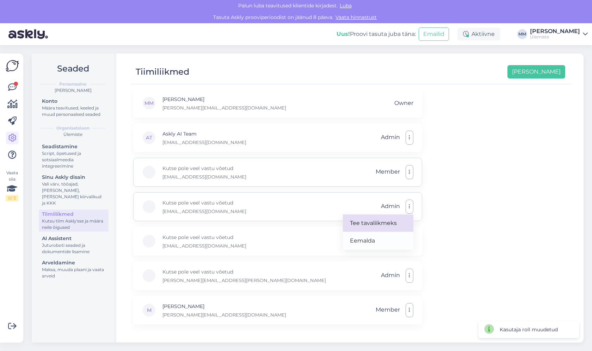
click at [385, 219] on link "Tee tavaliikmeks" at bounding box center [378, 224] width 70 height 18
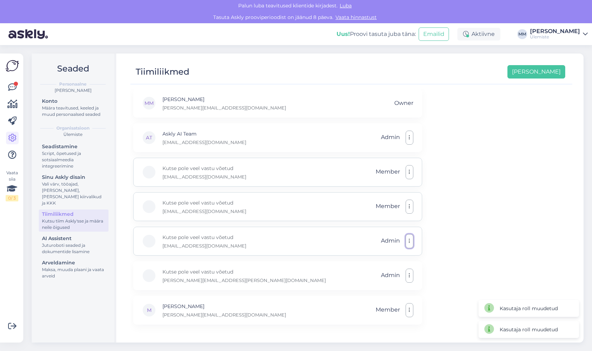
click at [409, 242] on icon "button" at bounding box center [409, 242] width 1 height 6
drag, startPoint x: 379, startPoint y: 258, endPoint x: 394, endPoint y: 264, distance: 16.1
click at [379, 258] on link "Tee tavaliikmeks" at bounding box center [378, 258] width 70 height 18
click at [406, 276] on button "button" at bounding box center [410, 276] width 8 height 14
click at [378, 291] on link "Tee tavaliikmeks" at bounding box center [378, 293] width 70 height 18
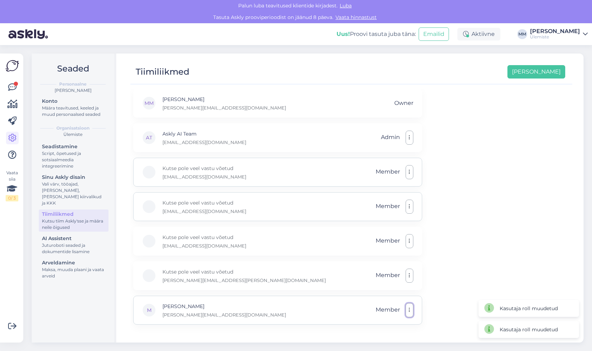
click at [407, 315] on button "button" at bounding box center [410, 310] width 8 height 14
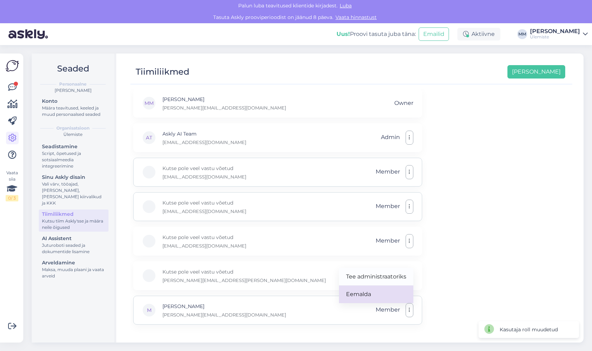
click at [376, 296] on link "Eemalda" at bounding box center [376, 295] width 74 height 18
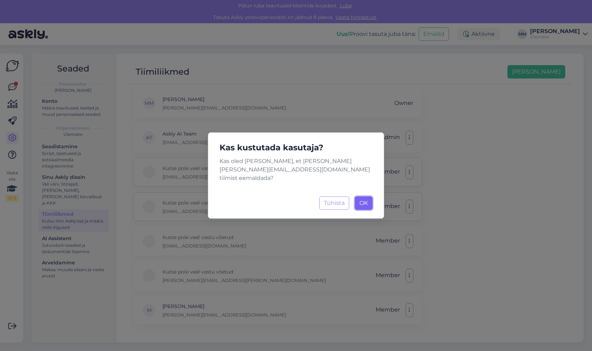
click at [364, 200] on span "OK" at bounding box center [363, 203] width 8 height 7
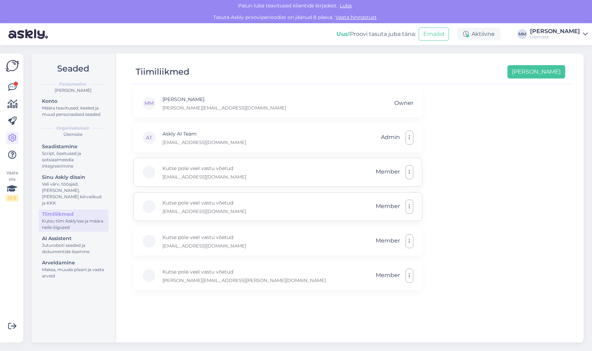
click at [478, 129] on div "[PERSON_NAME] Möls [EMAIL_ADDRESS][DOMAIN_NAME] Owner AT Askly AI Team [EMAIL_A…" at bounding box center [351, 213] width 442 height 248
click at [471, 119] on div "[PERSON_NAME] Möls [EMAIL_ADDRESS][DOMAIN_NAME] Owner AT Askly AI Team [EMAIL_A…" at bounding box center [351, 213] width 442 height 248
drag, startPoint x: 394, startPoint y: 100, endPoint x: 423, endPoint y: 104, distance: 29.1
click at [423, 104] on div "[PERSON_NAME] Möls [EMAIL_ADDRESS][DOMAIN_NAME] Owner AT Askly AI Team [EMAIL_A…" at bounding box center [351, 213] width 442 height 248
click at [424, 104] on div "[PERSON_NAME] Möls [EMAIL_ADDRESS][DOMAIN_NAME] Owner AT Askly AI Team [EMAIL_A…" at bounding box center [351, 213] width 442 height 248
